Goal: Transaction & Acquisition: Download file/media

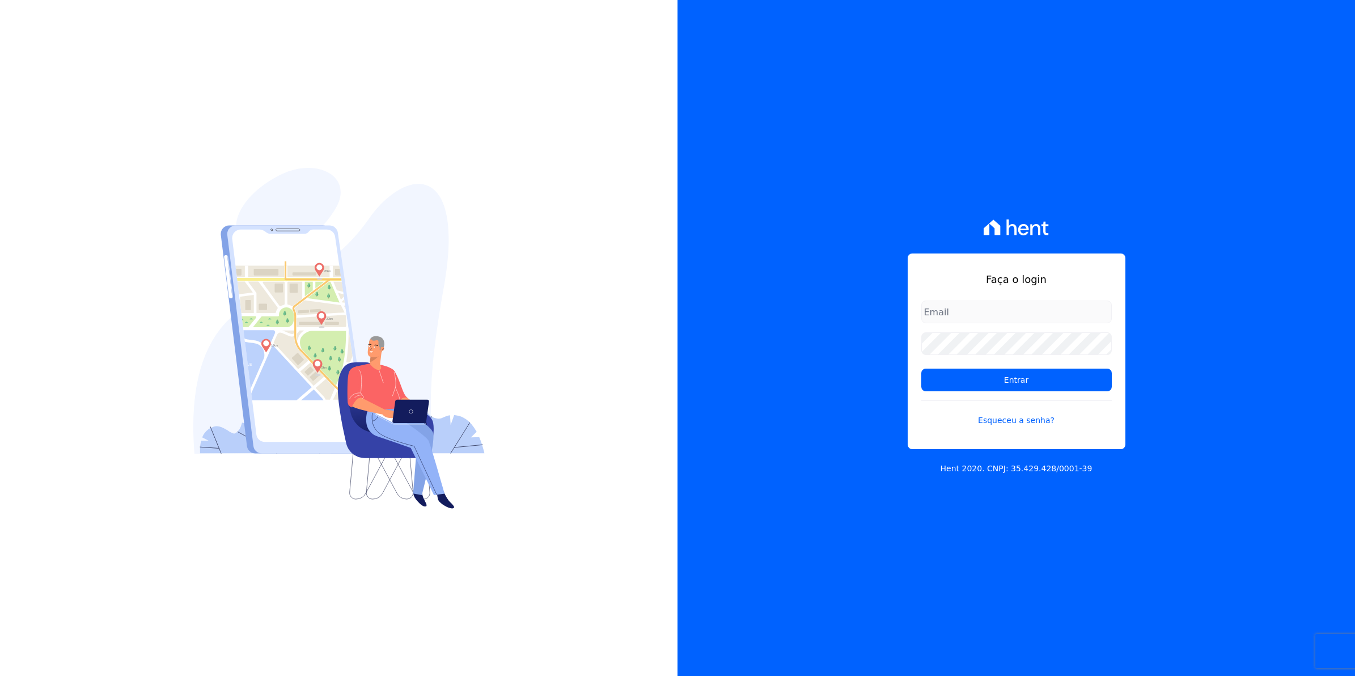
click at [947, 316] on input "email" at bounding box center [1017, 312] width 191 height 23
type input "[EMAIL_ADDRESS][DOMAIN_NAME]"
click at [922, 369] on input "Entrar" at bounding box center [1017, 380] width 191 height 23
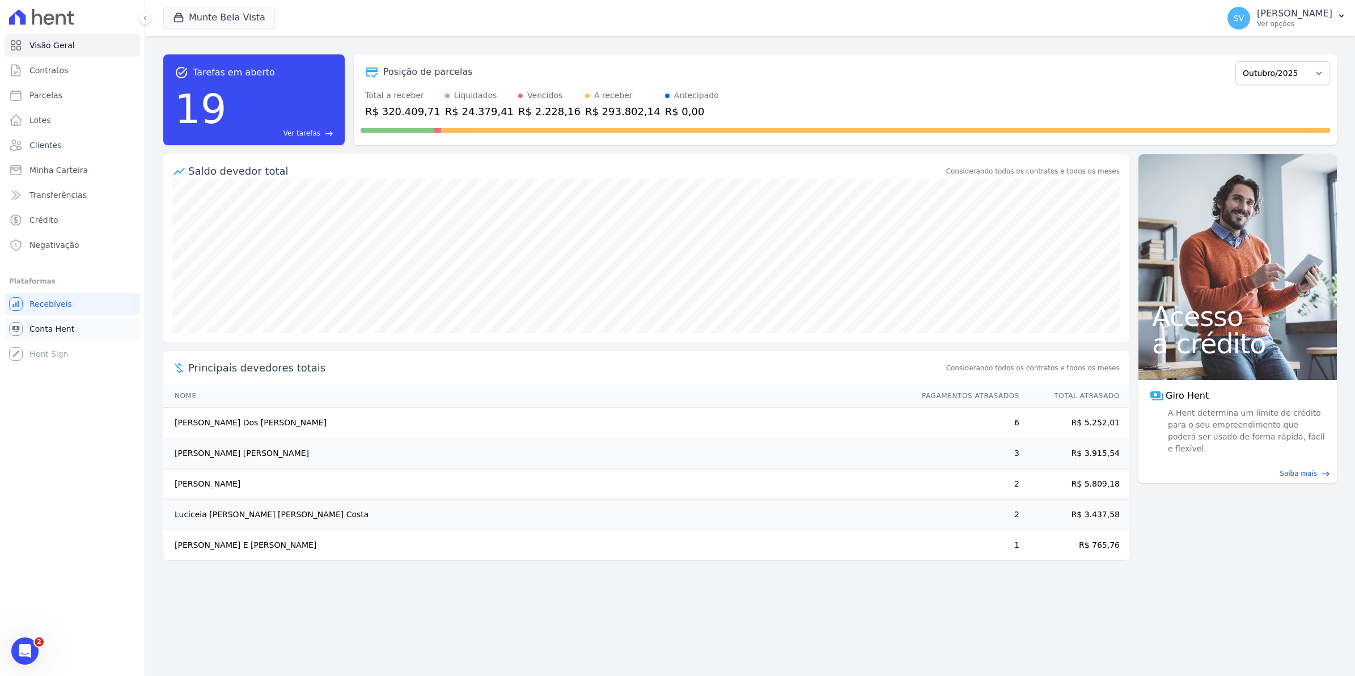
click at [58, 327] on span "Conta Hent" at bounding box center [51, 328] width 45 height 11
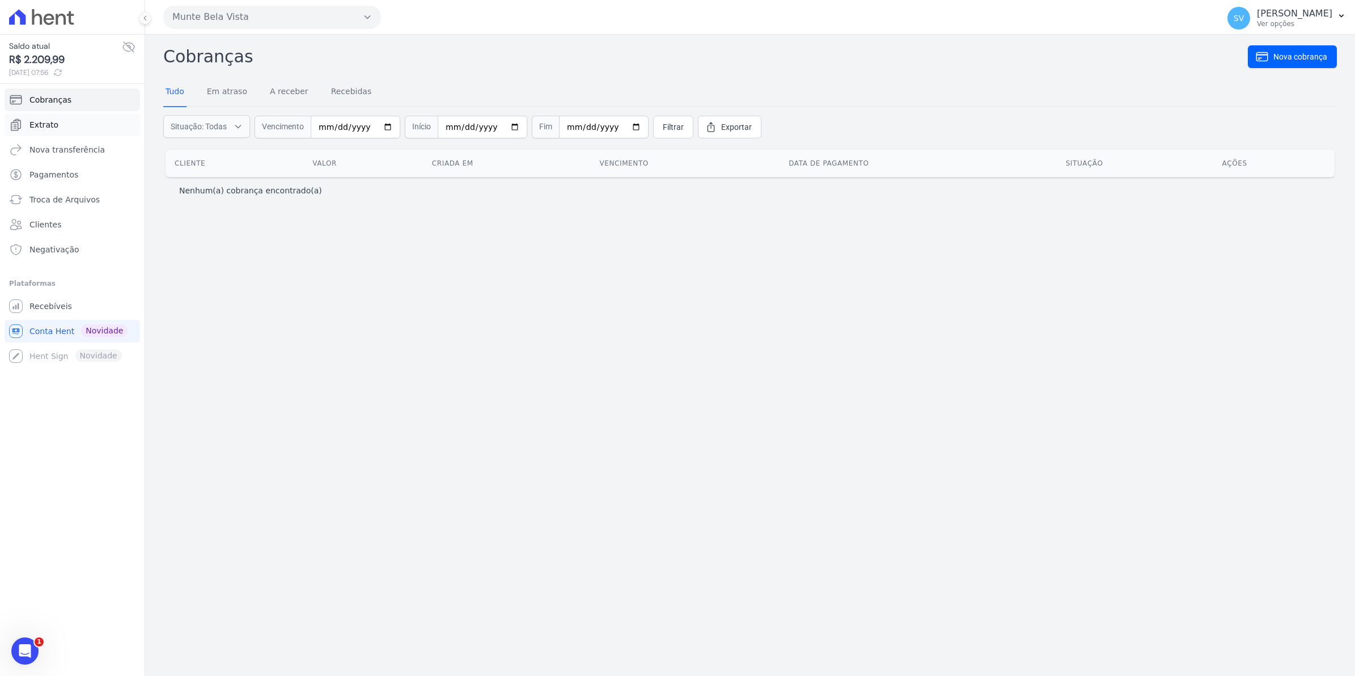
click at [47, 125] on span "Extrato" at bounding box center [43, 124] width 29 height 11
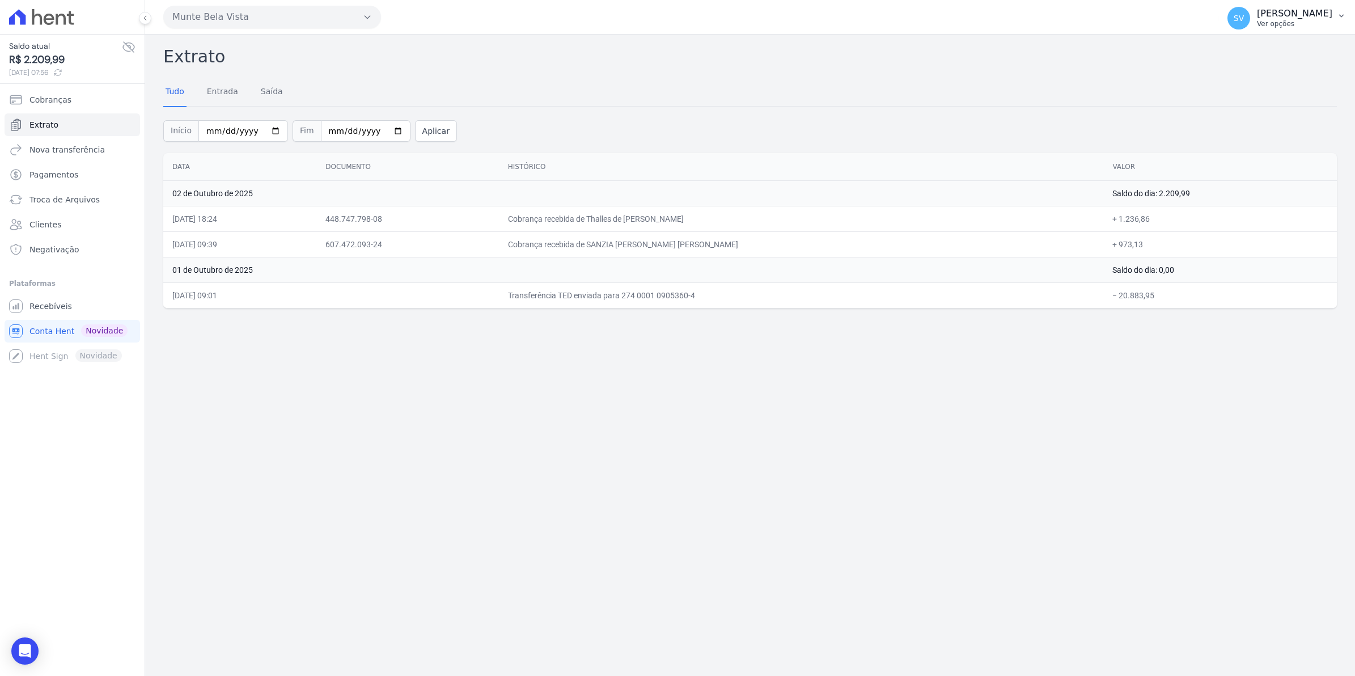
click at [1244, 18] on span "SV" at bounding box center [1239, 18] width 10 height 8
click at [72, 304] on link "Recebíveis" at bounding box center [73, 306] width 136 height 23
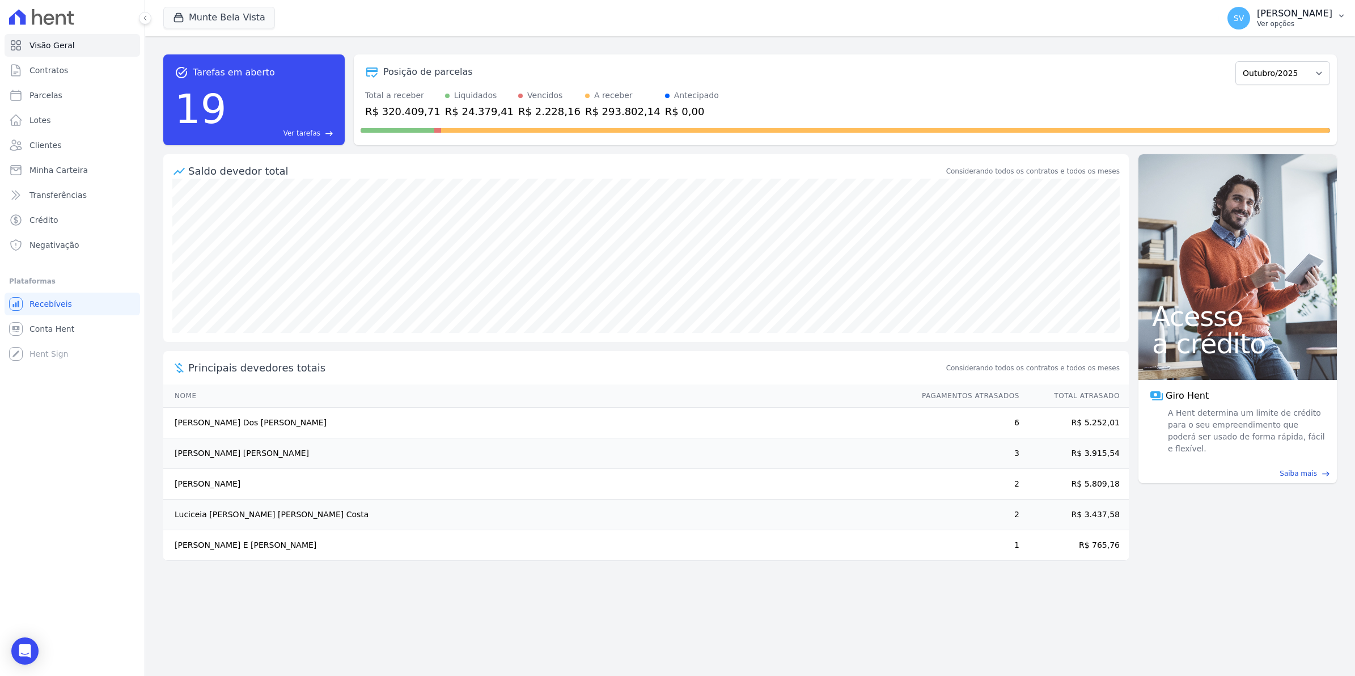
click at [1265, 18] on div "SV [PERSON_NAME] Ver opções" at bounding box center [1280, 18] width 105 height 23
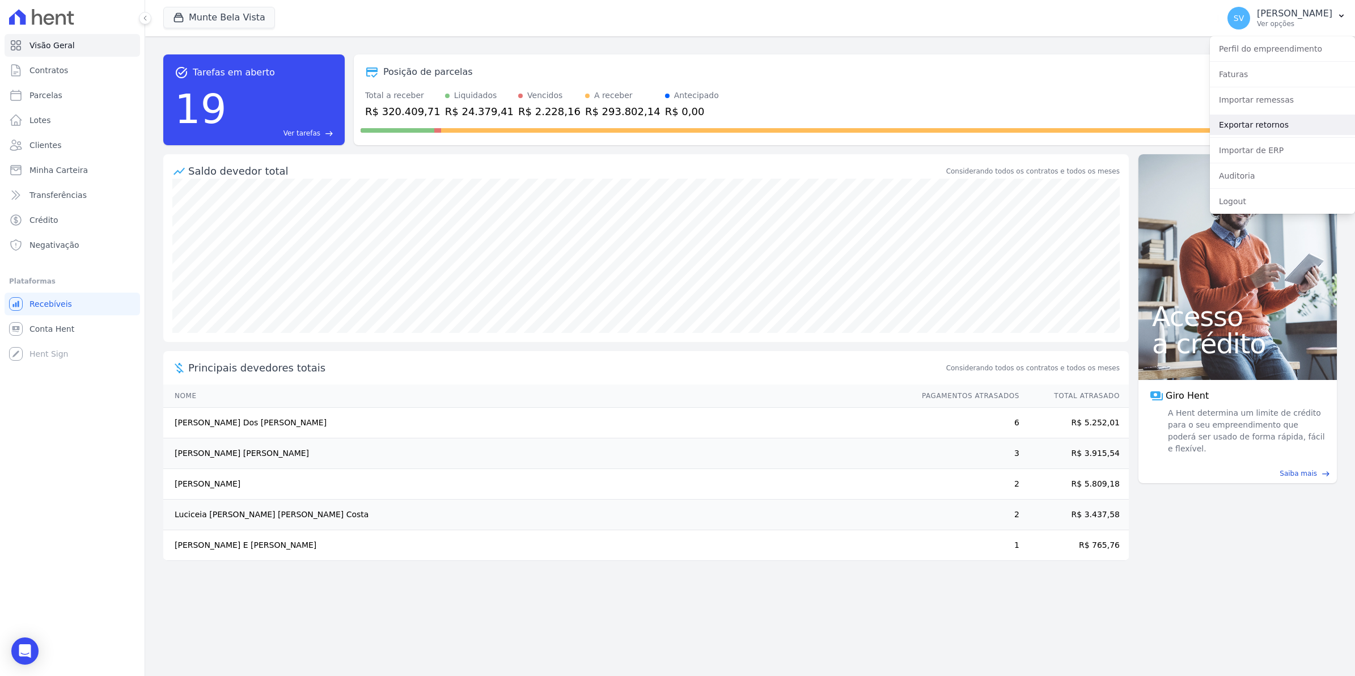
click at [1255, 128] on link "Exportar retornos" at bounding box center [1282, 125] width 145 height 20
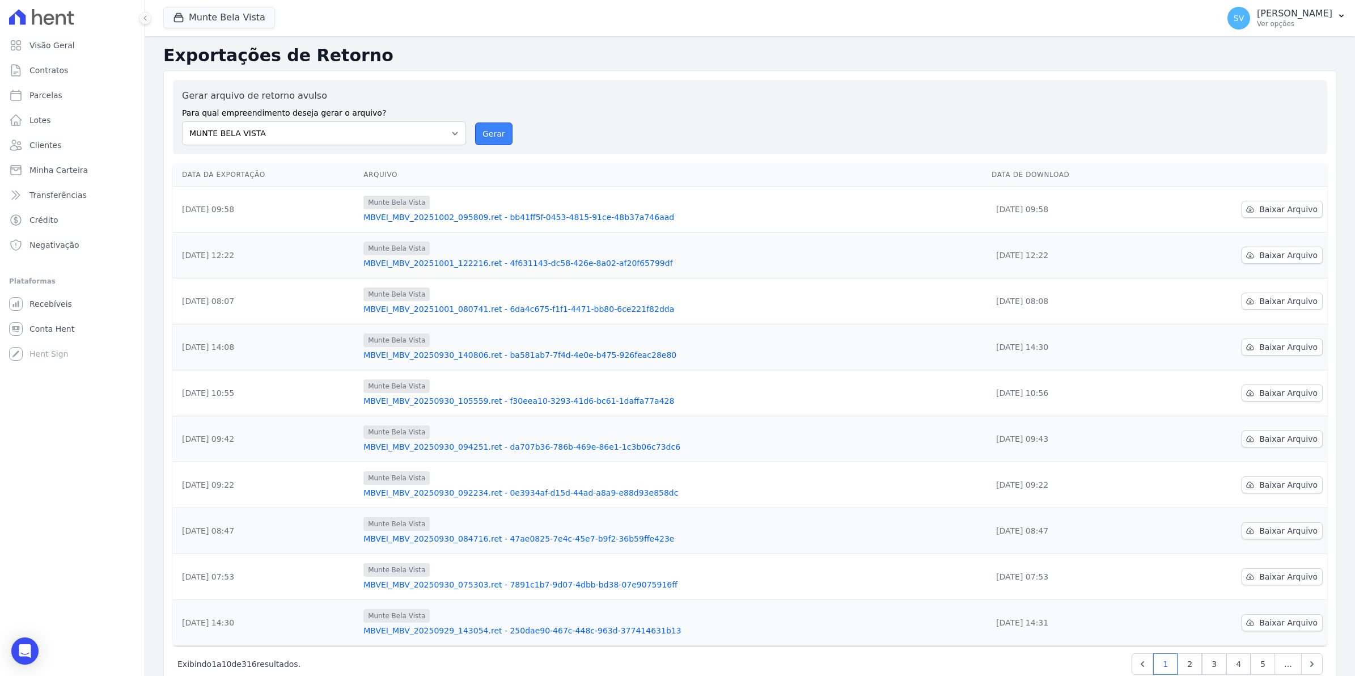
click at [496, 132] on button "Gerar" at bounding box center [493, 134] width 37 height 23
click at [498, 136] on button "Gerar" at bounding box center [493, 134] width 37 height 23
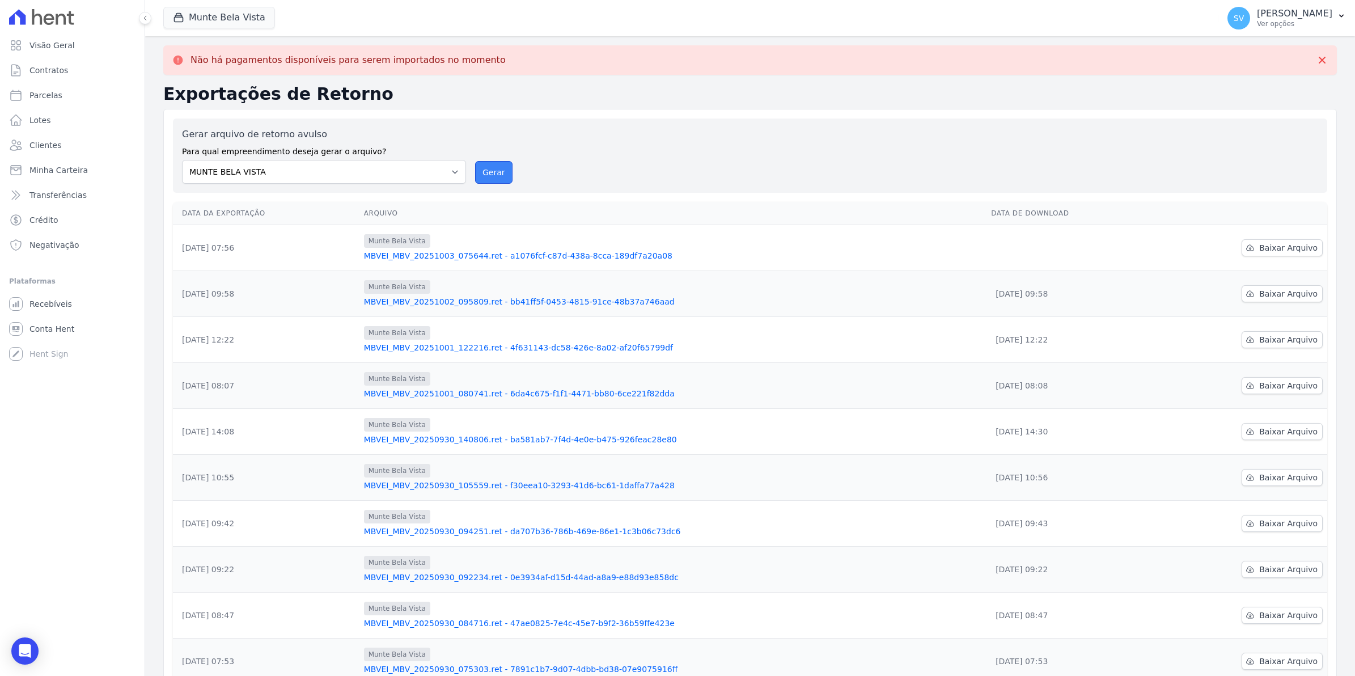
click at [500, 173] on button "Gerar" at bounding box center [493, 172] width 37 height 23
click at [1283, 247] on span "Baixar Arquivo" at bounding box center [1289, 247] width 58 height 11
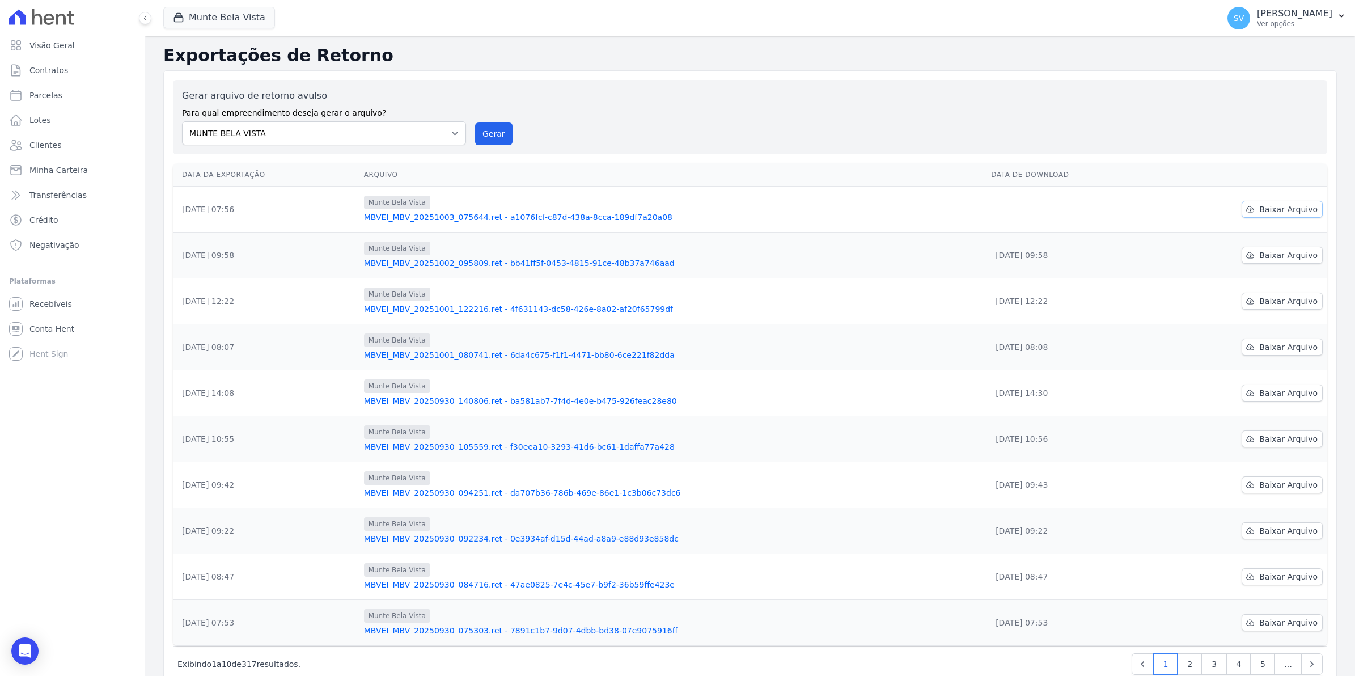
click at [1306, 213] on span "Baixar Arquivo" at bounding box center [1289, 209] width 58 height 11
click at [1278, 211] on span "Baixar Arquivo" at bounding box center [1289, 209] width 58 height 11
click at [37, 335] on link "Conta Hent" at bounding box center [73, 329] width 136 height 23
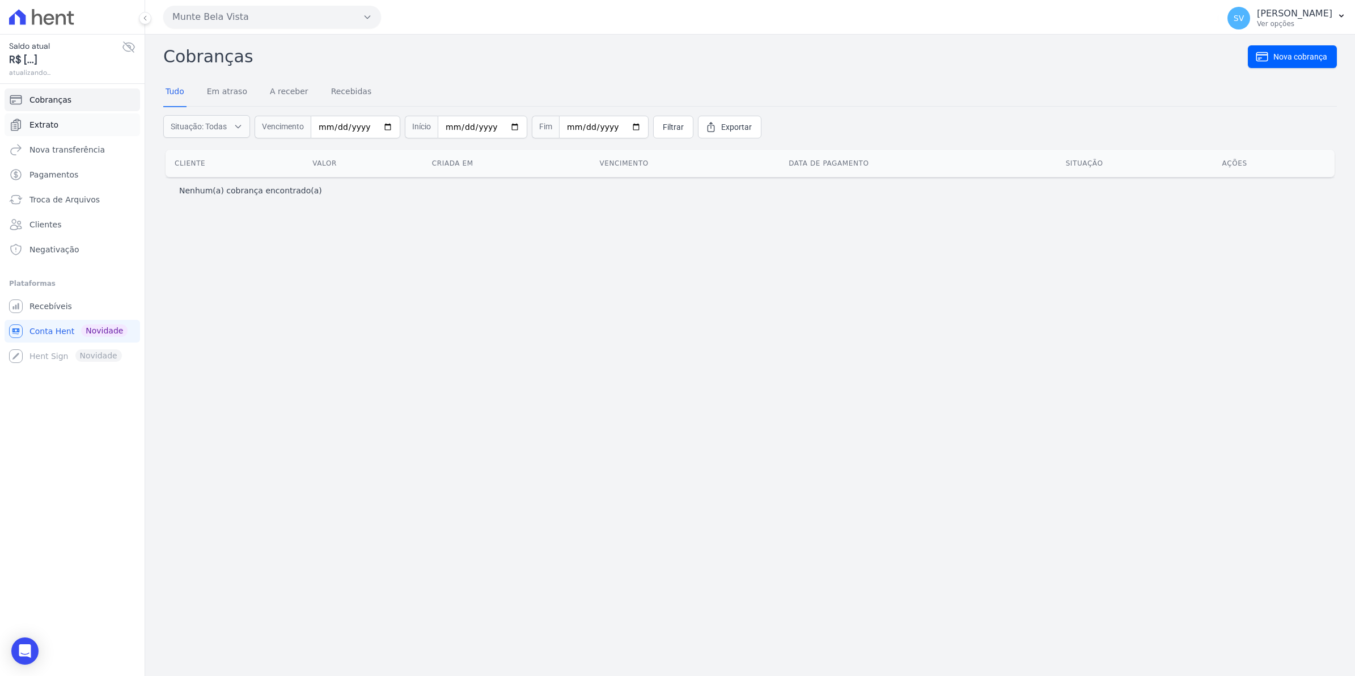
click at [45, 126] on span "Extrato" at bounding box center [43, 124] width 29 height 11
